Goal: Task Accomplishment & Management: Use online tool/utility

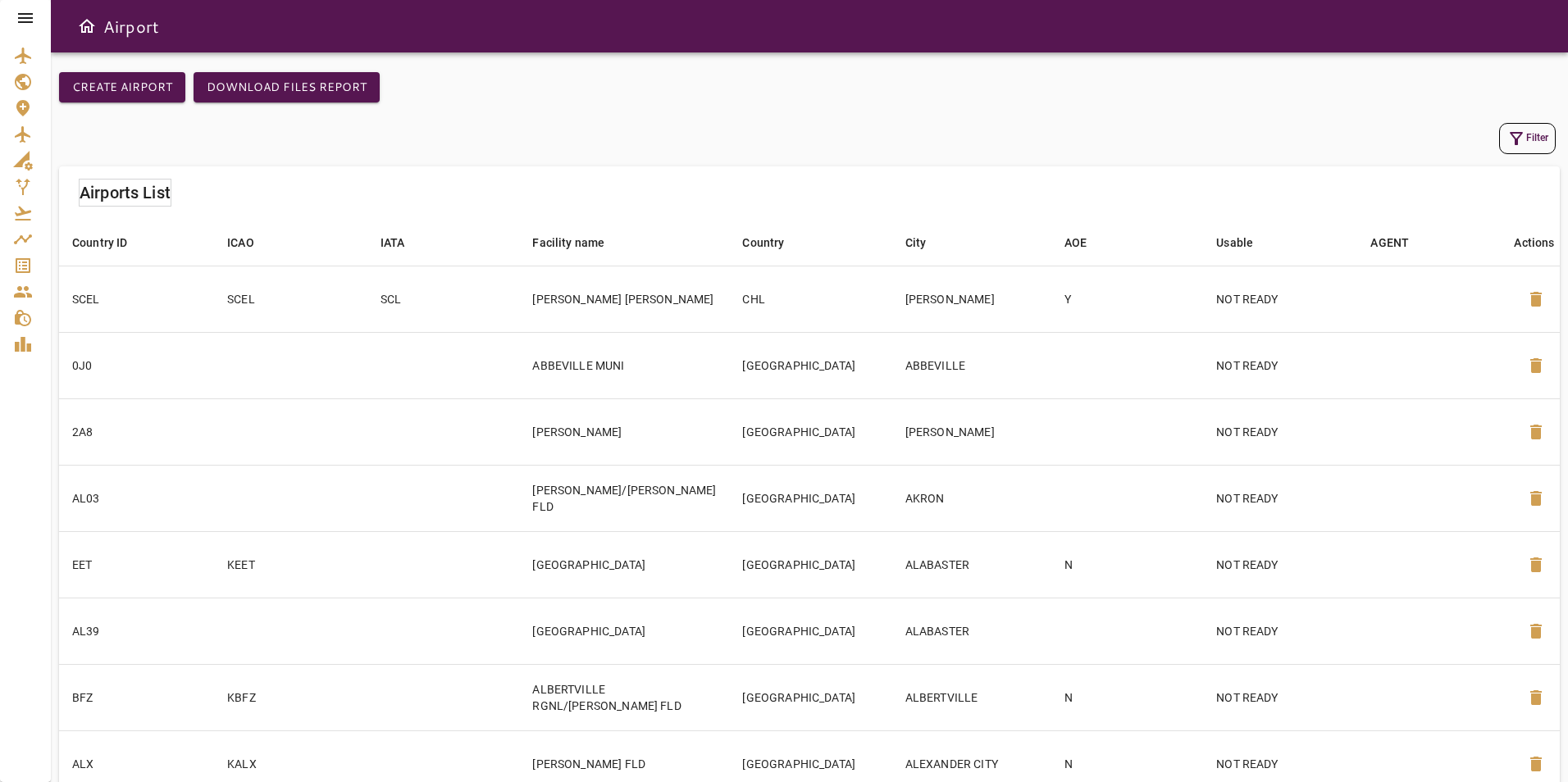
click at [26, 18] on icon at bounding box center [25, 18] width 15 height 10
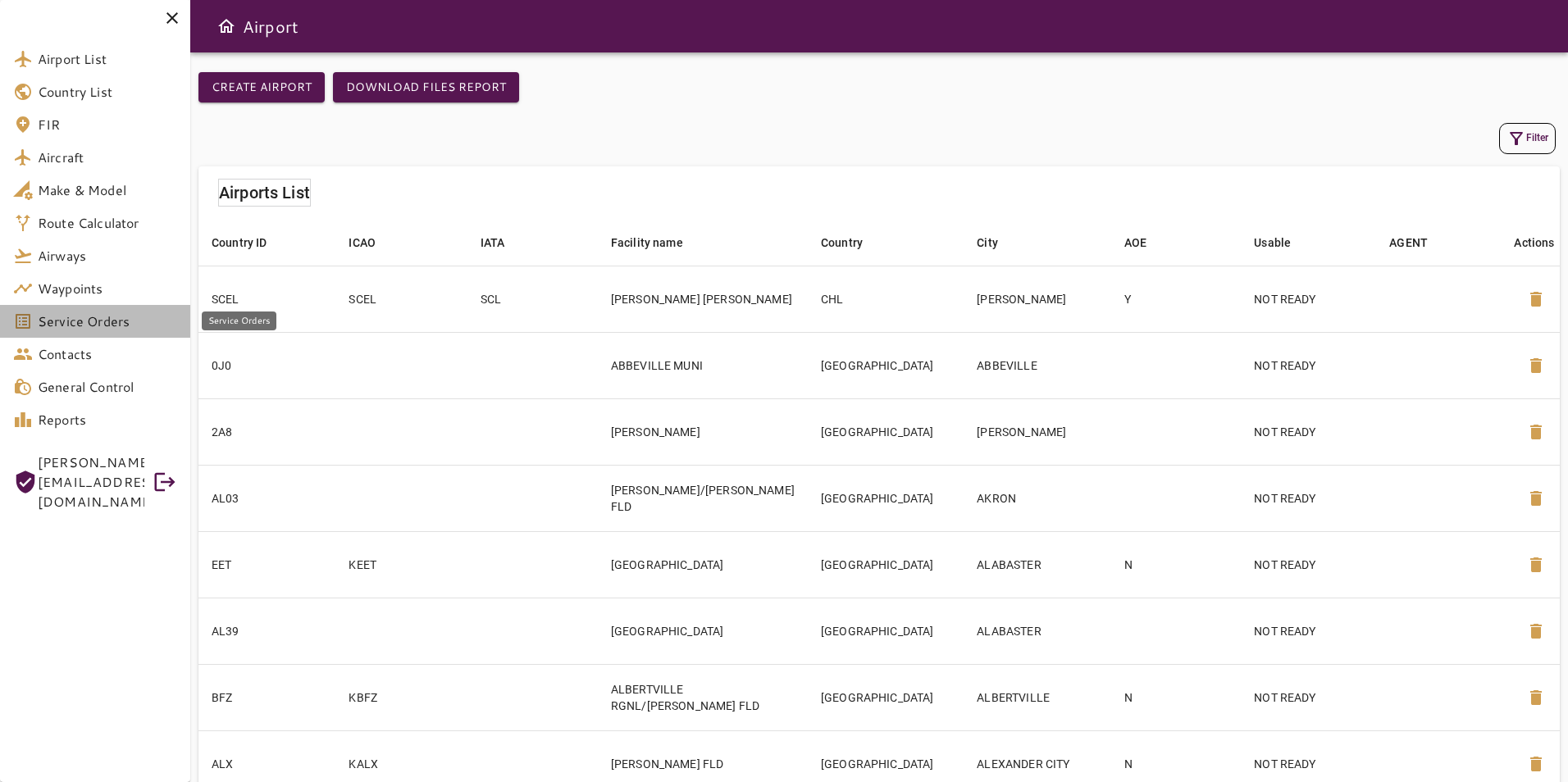
click at [116, 327] on span "Service Orders" at bounding box center [108, 321] width 139 height 19
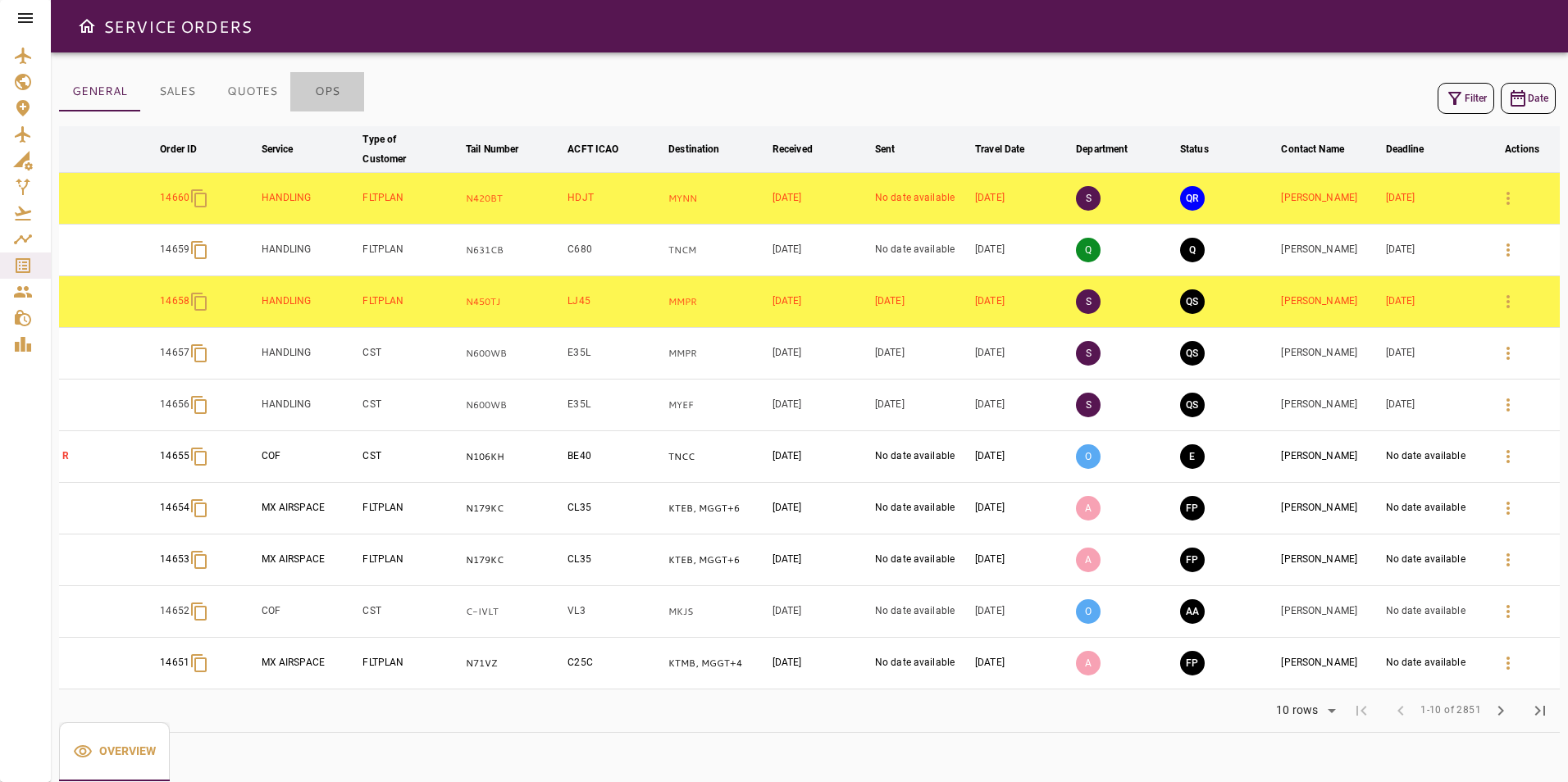
click at [335, 91] on button "OPS" at bounding box center [328, 92] width 74 height 40
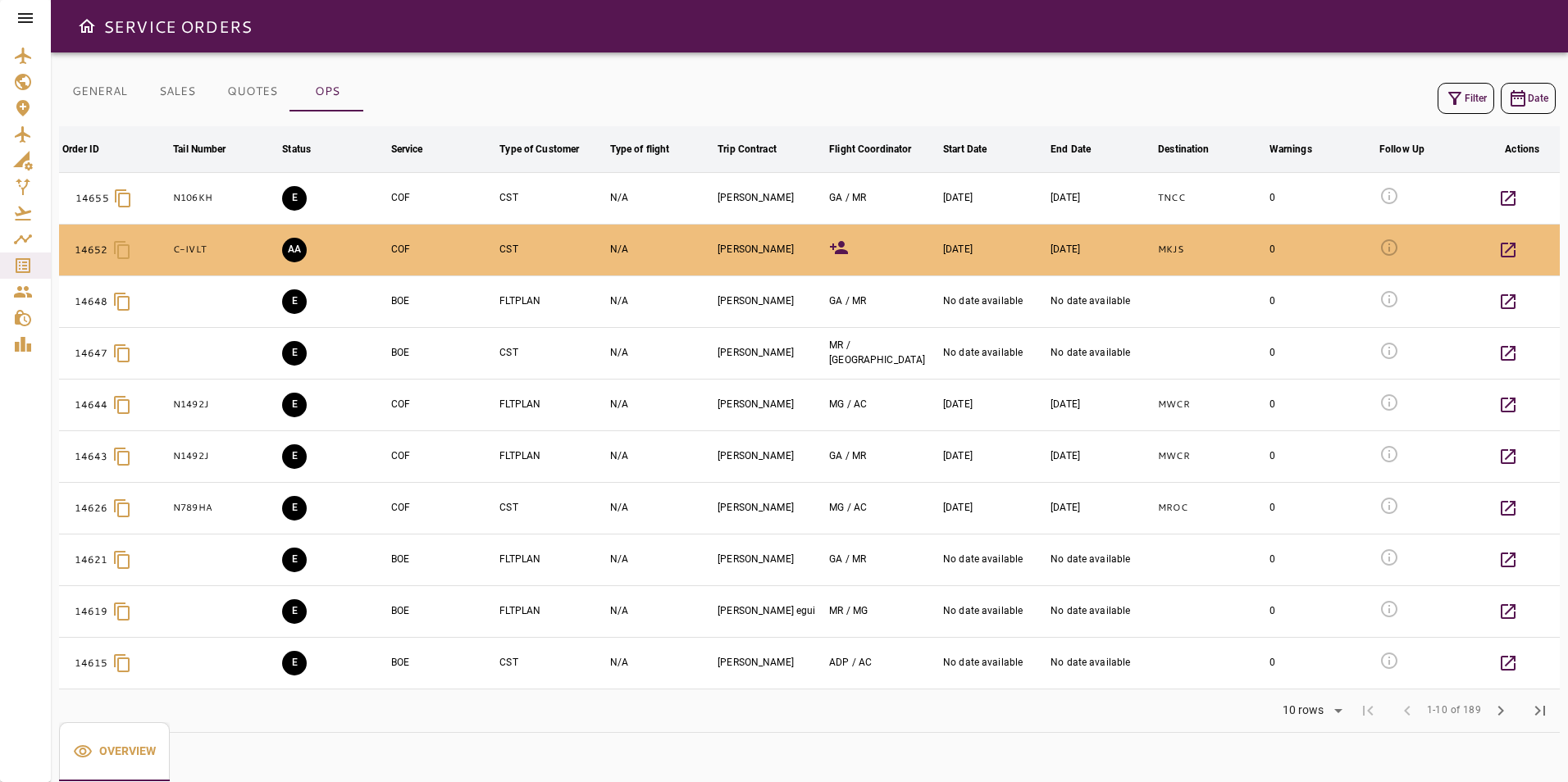
click at [1448, 108] on icon "button" at bounding box center [1455, 98] width 19 height 19
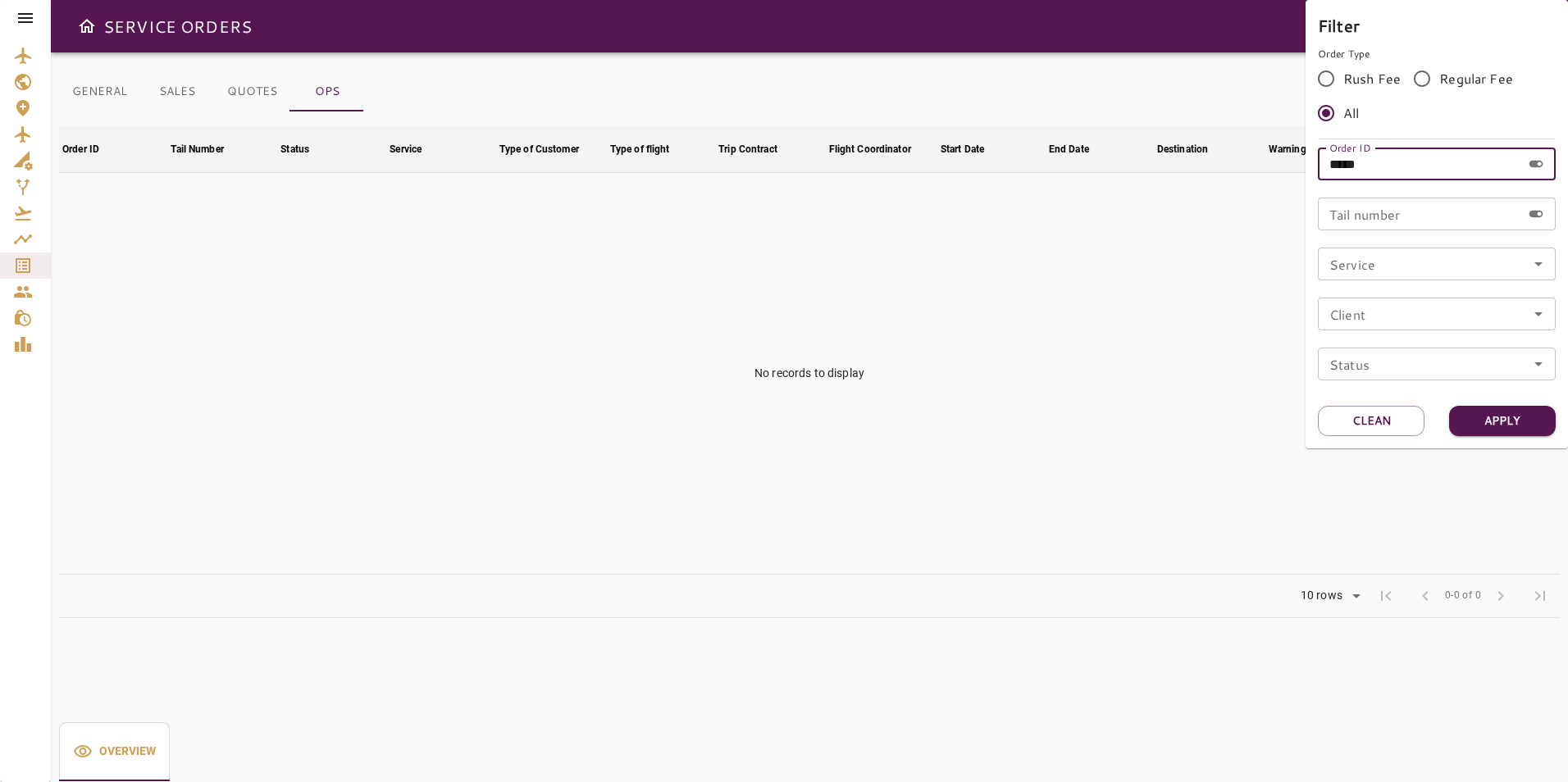
drag, startPoint x: 1397, startPoint y: 169, endPoint x: 1285, endPoint y: 153, distance: 113.1
click at [1285, 153] on div "Filter Order Type Rush Fee Regular Fee All Order ID ***** Order ID Tail number …" at bounding box center [784, 391] width 1568 height 782
type input "*****"
click at [1508, 419] on button "Apply" at bounding box center [1503, 421] width 107 height 30
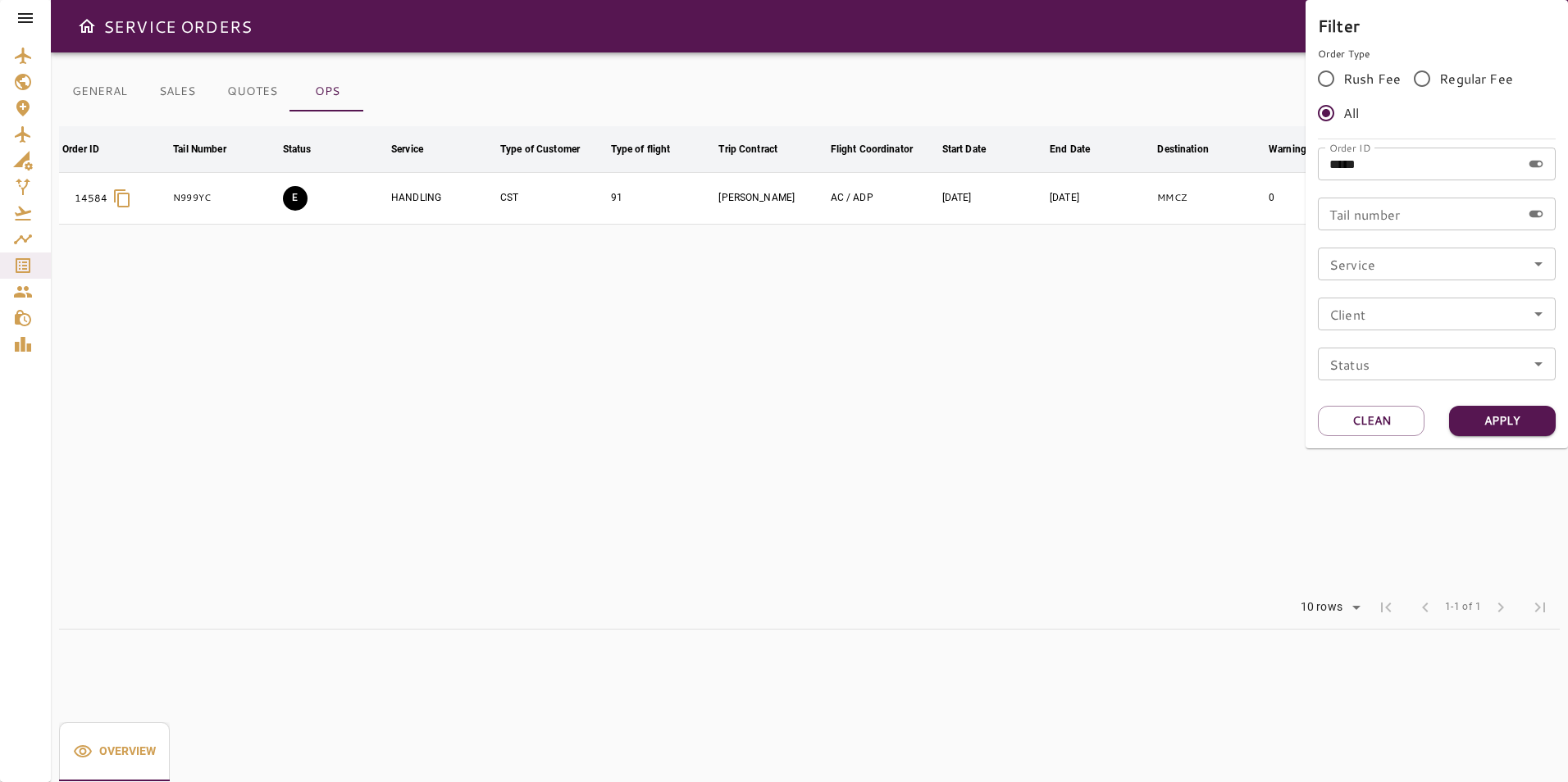
click at [1096, 356] on div at bounding box center [784, 391] width 1568 height 782
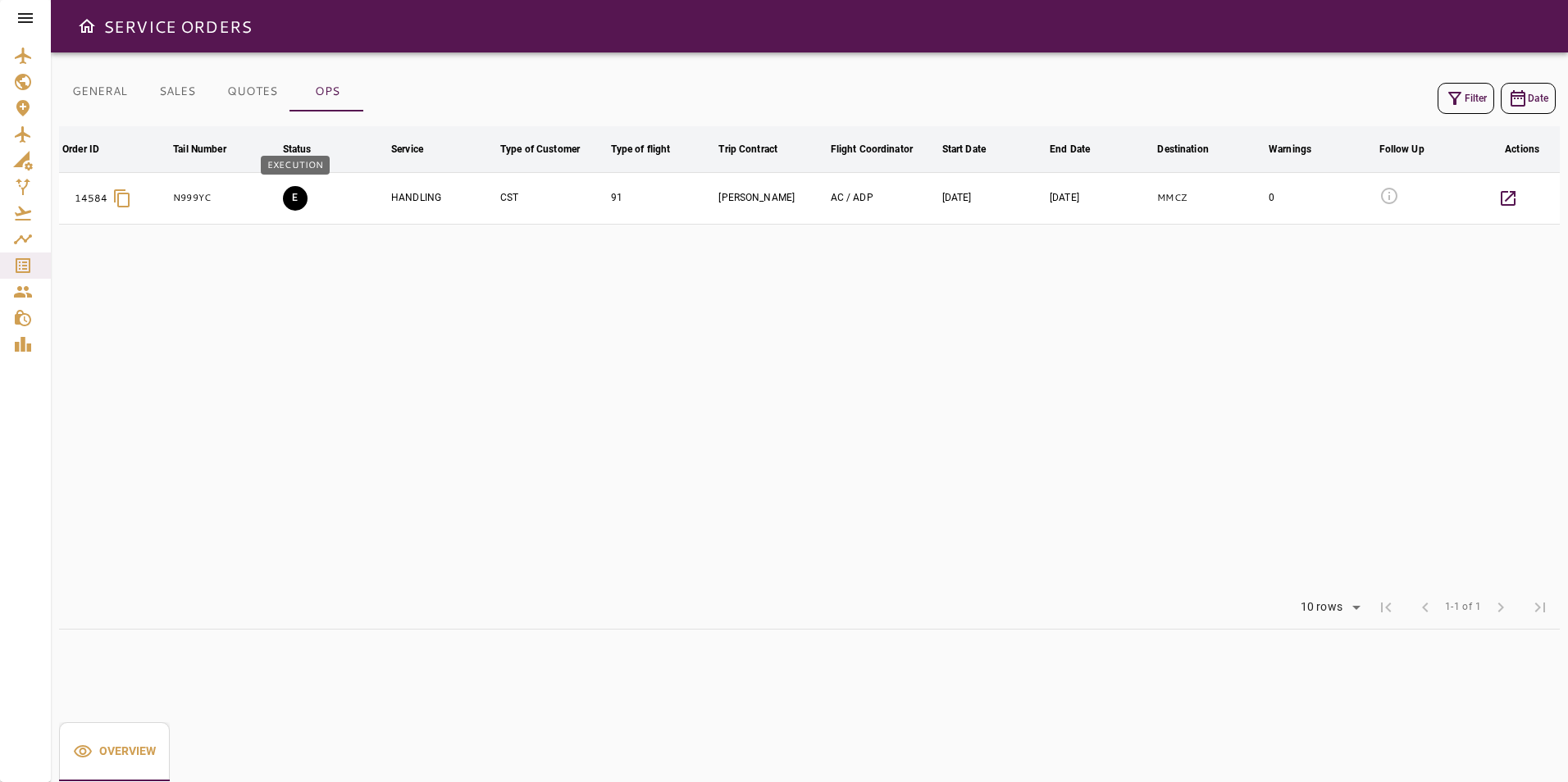
click at [299, 202] on button "E" at bounding box center [296, 199] width 25 height 25
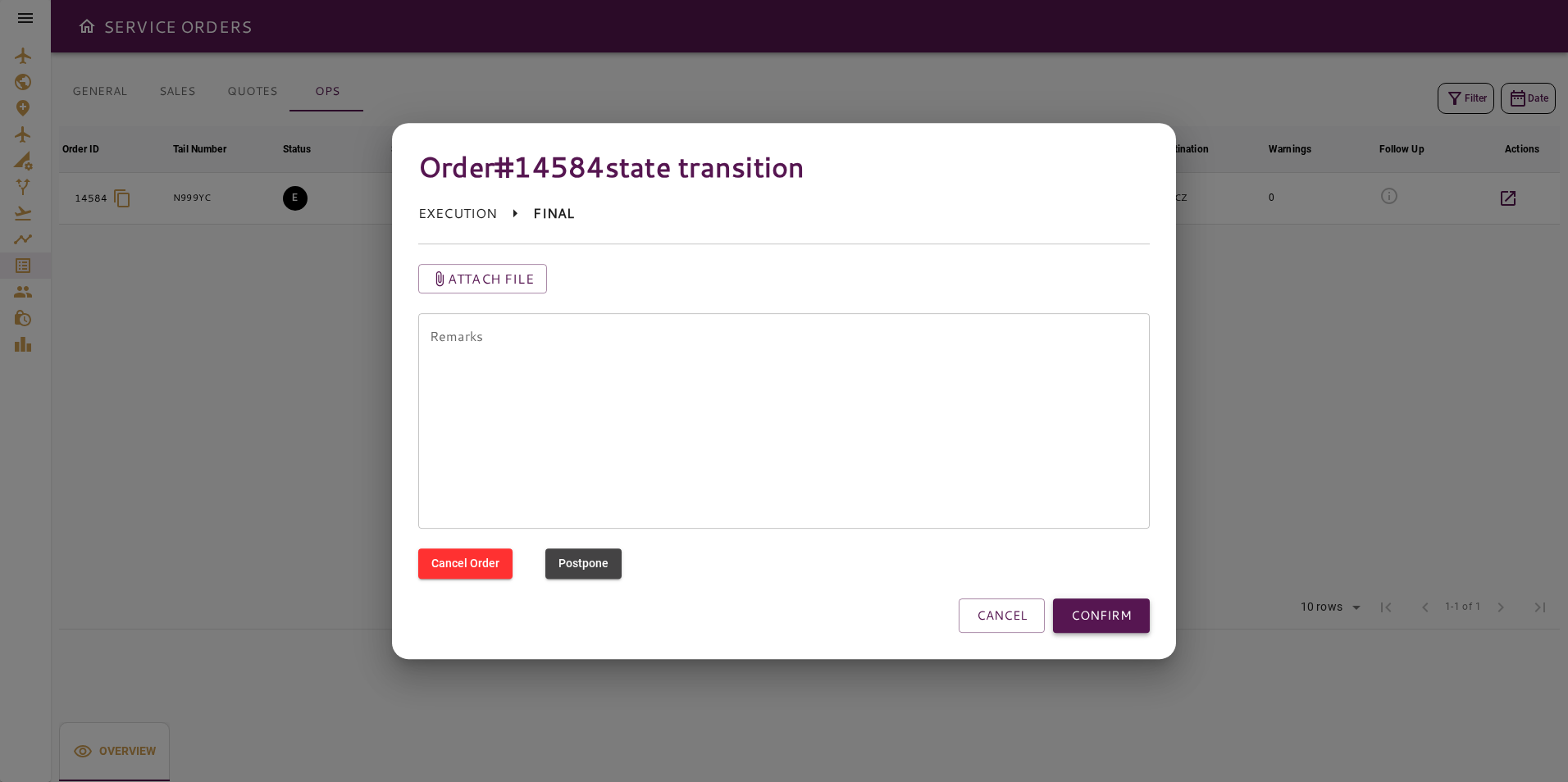
click at [1109, 618] on button "CONFIRM" at bounding box center [1102, 615] width 97 height 34
